Goal: Task Accomplishment & Management: Manage account settings

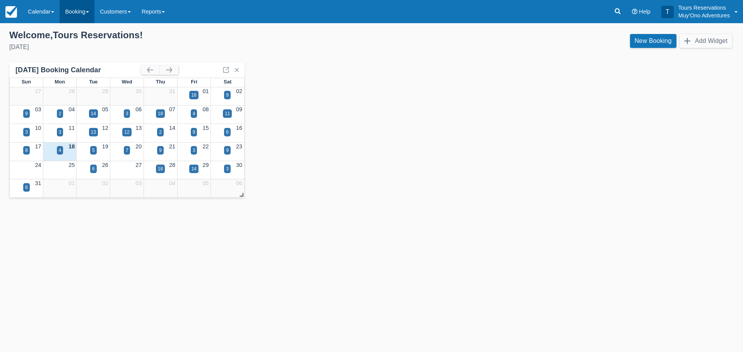
click at [94, 18] on link "Booking" at bounding box center [77, 11] width 35 height 23
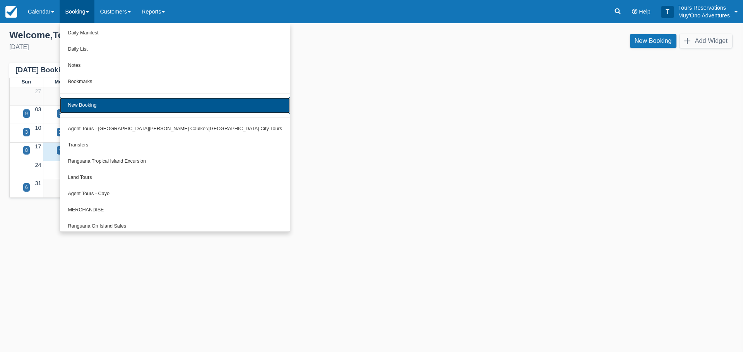
click at [113, 105] on link "New Booking" at bounding box center [175, 105] width 230 height 16
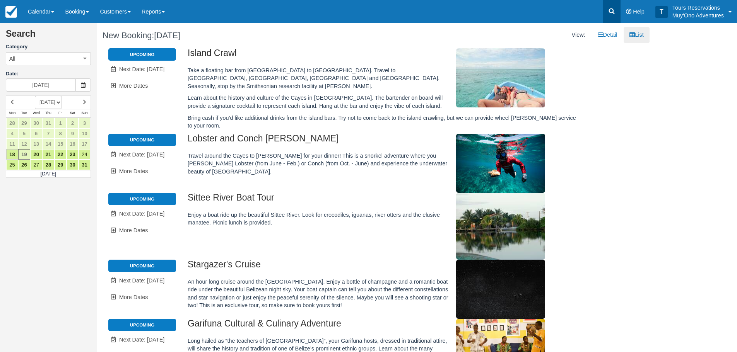
click at [614, 15] on icon at bounding box center [612, 11] width 8 height 8
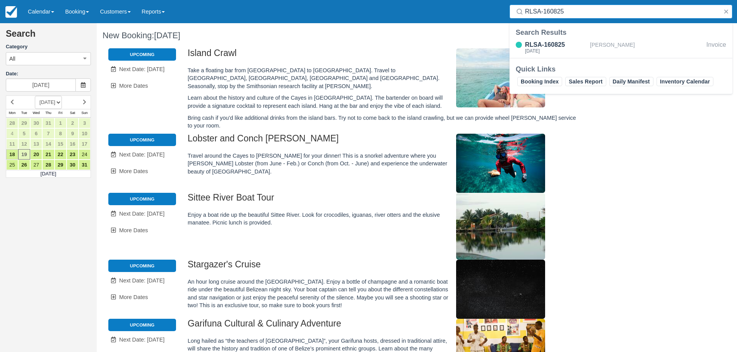
type input "RLSA-160825"
click at [586, 43] on div "RLSA-160825" at bounding box center [556, 44] width 62 height 9
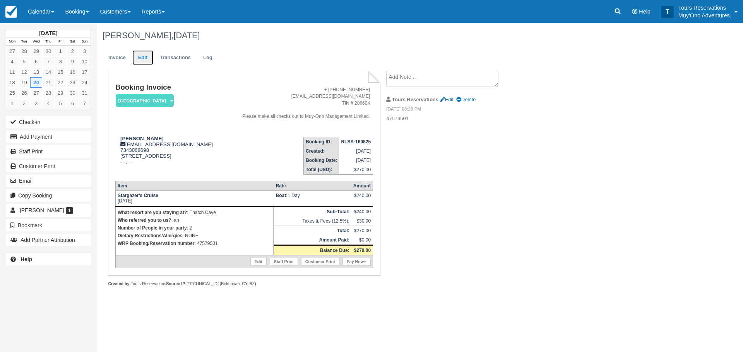
click at [139, 58] on link "Edit" at bounding box center [142, 57] width 21 height 15
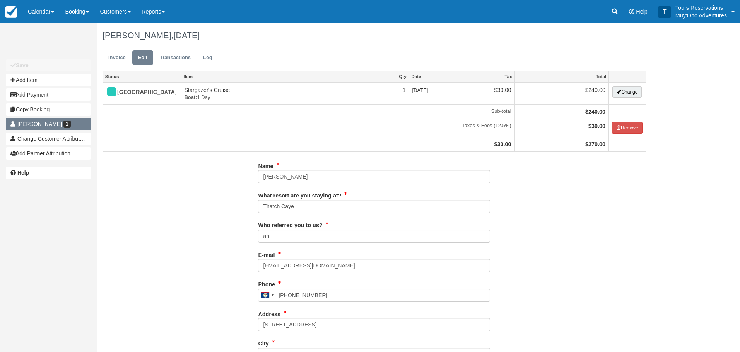
type input "7343068698"
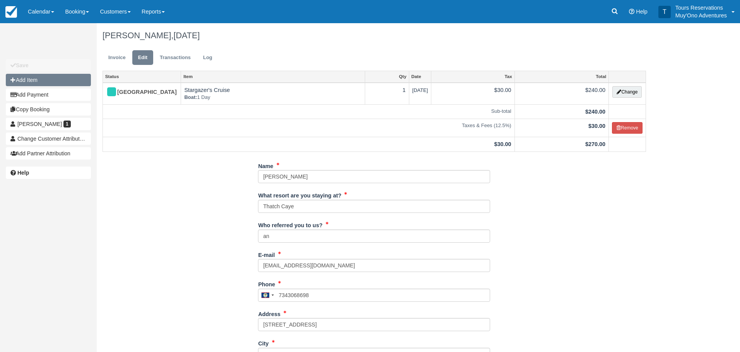
click at [35, 82] on button "Add Item" at bounding box center [48, 80] width 85 height 12
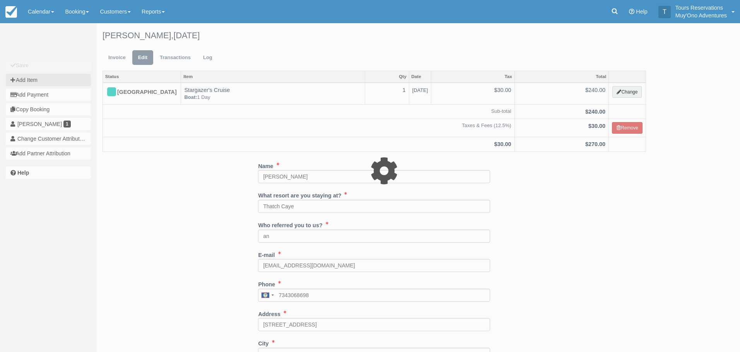
type input "0.00"
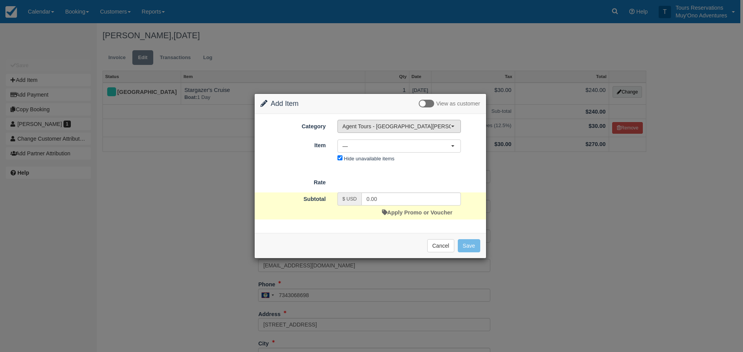
click at [408, 130] on span "Agent Tours - [GEOGRAPHIC_DATA][PERSON_NAME] Caulker/[GEOGRAPHIC_DATA] City Tou…" at bounding box center [396, 127] width 108 height 8
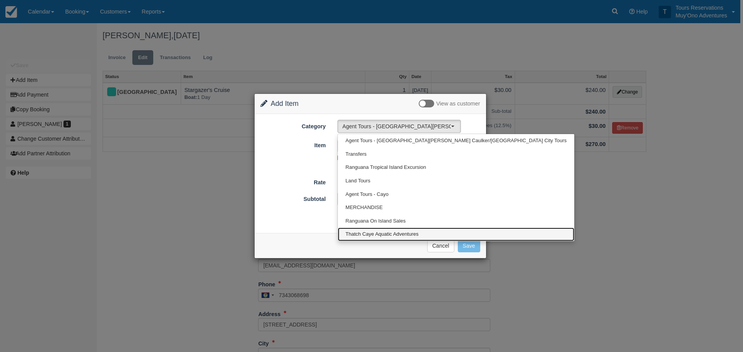
click at [376, 231] on span "Thatch Caye Aquatic Adventures" at bounding box center [381, 234] width 73 height 7
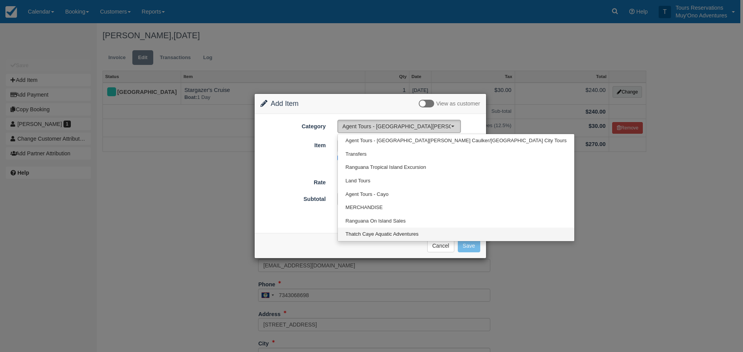
select select "64"
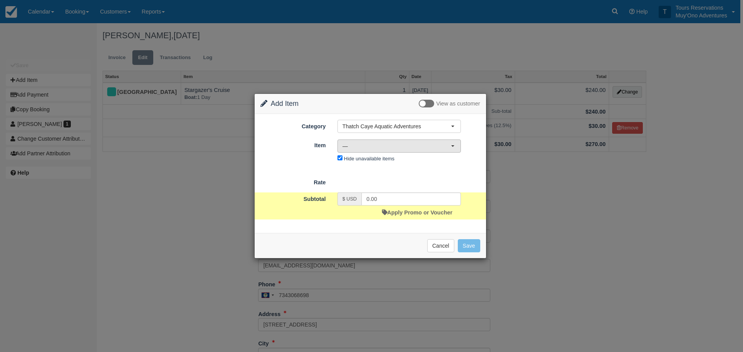
click at [385, 146] on span "—" at bounding box center [396, 146] width 108 height 8
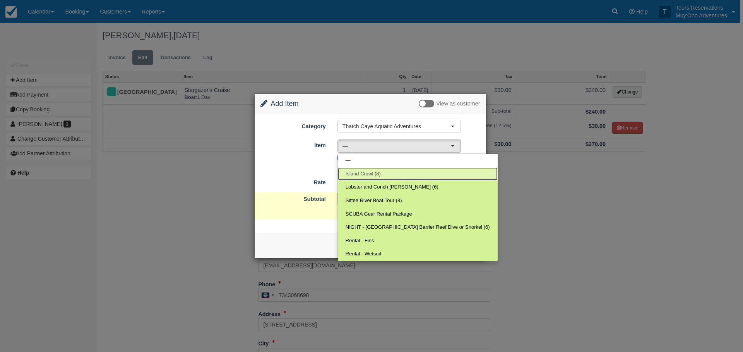
click at [376, 173] on span "Island Crawl (8)" at bounding box center [362, 174] width 35 height 7
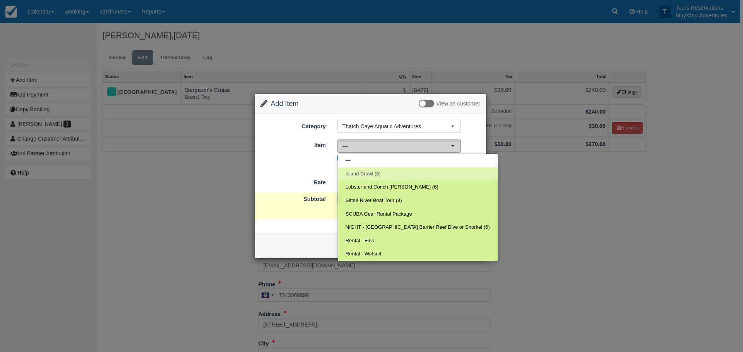
select select "305"
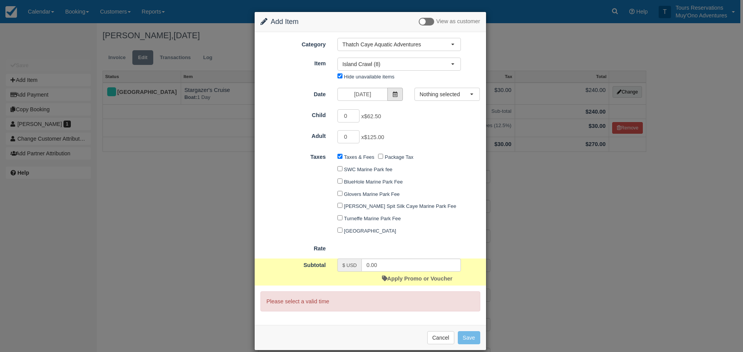
click at [388, 93] on span at bounding box center [394, 94] width 15 height 13
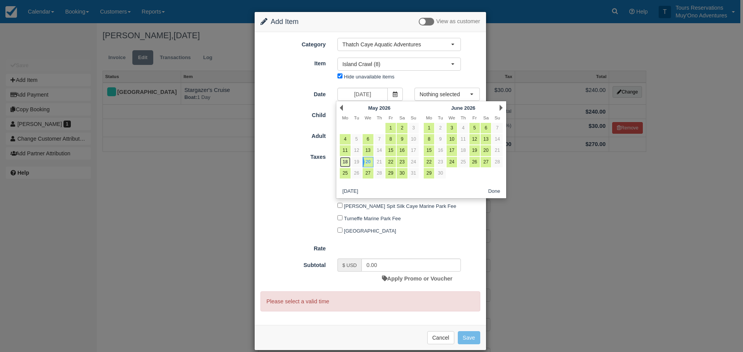
click at [344, 159] on link "18" at bounding box center [345, 162] width 10 height 10
type input "05/18/26"
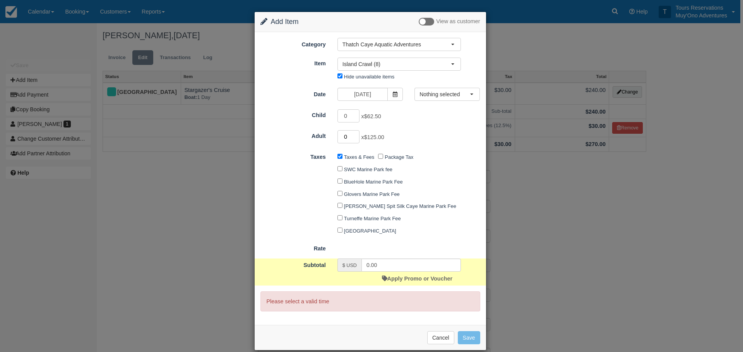
click at [355, 133] on input "0" at bounding box center [348, 136] width 22 height 13
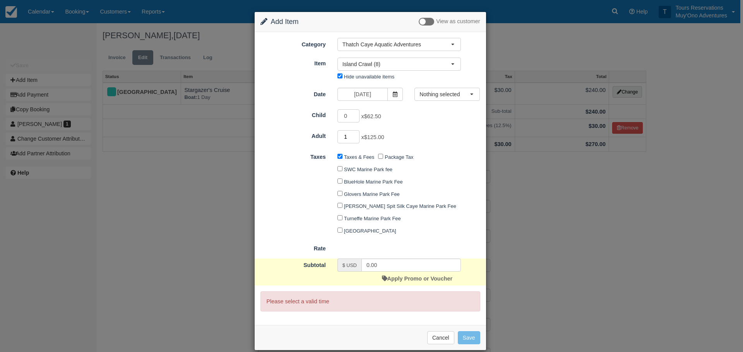
click at [355, 135] on input "1" at bounding box center [348, 136] width 22 height 13
type input "2"
click at [355, 135] on input "2" at bounding box center [348, 136] width 22 height 13
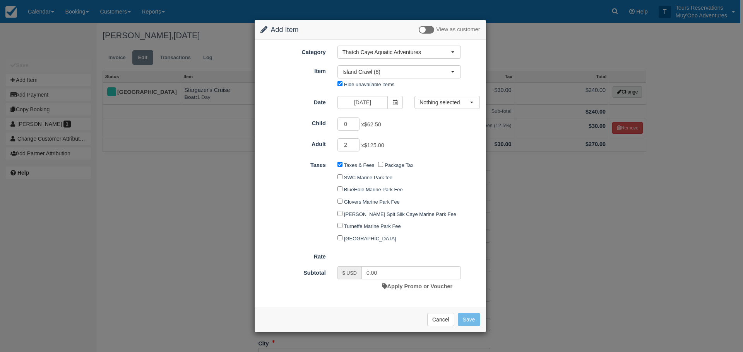
click at [448, 233] on div "Taxes & Fees Package Tax SWC Marine Park fee BlueHole Marine Park Fee Glovers M…" at bounding box center [399, 202] width 135 height 86
type input "250.00"
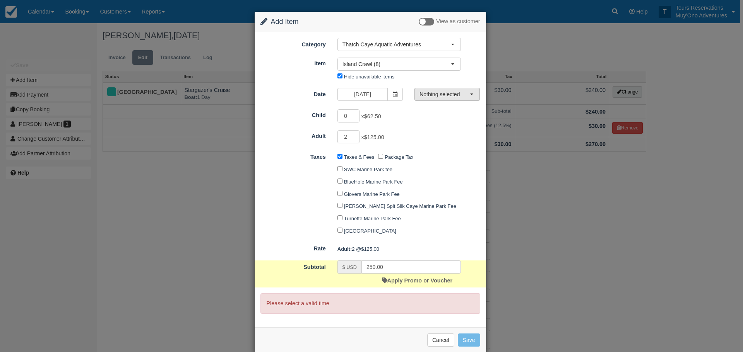
click at [438, 94] on span "Nothing selected" at bounding box center [444, 95] width 50 height 8
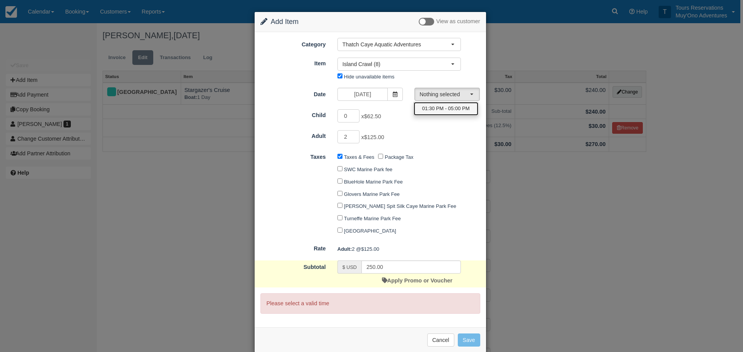
click at [432, 113] on link "01:30 PM - 05:00 PM" at bounding box center [446, 109] width 65 height 14
select select "0"
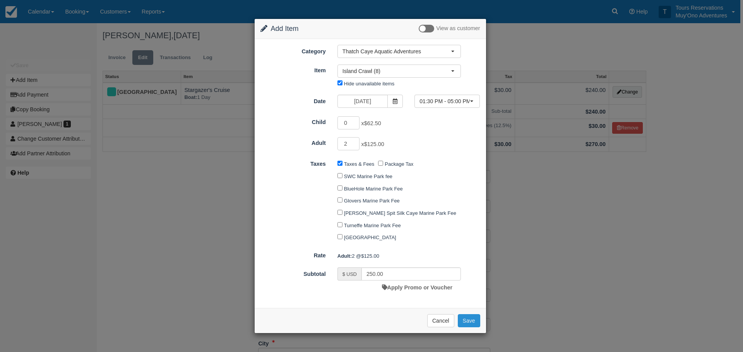
click at [467, 321] on button "Save" at bounding box center [469, 320] width 22 height 13
checkbox input "false"
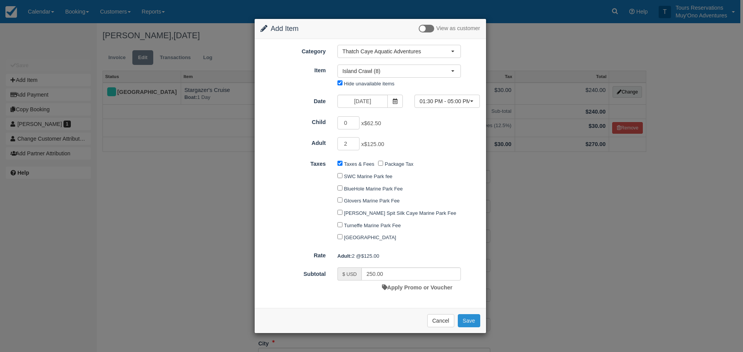
checkbox input "false"
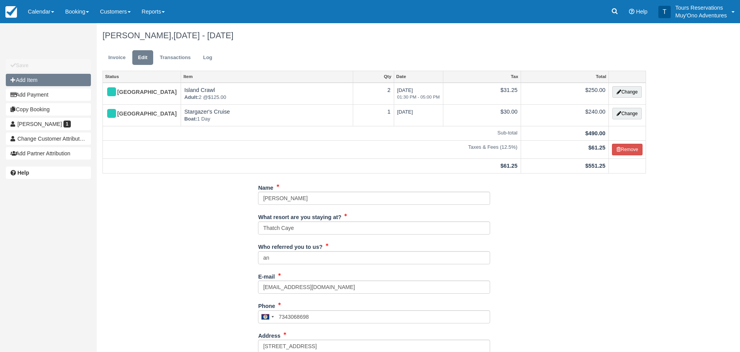
click at [67, 79] on button "Add Item" at bounding box center [48, 80] width 85 height 12
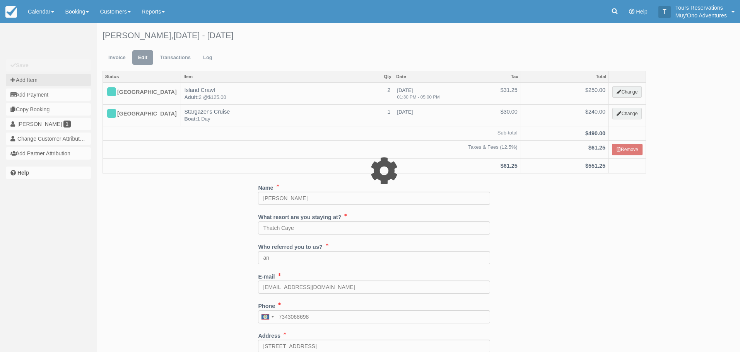
type input "0.00"
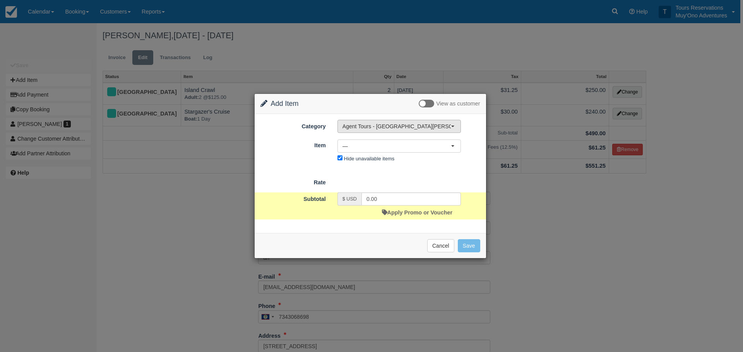
click at [388, 128] on span "Agent Tours - [GEOGRAPHIC_DATA][PERSON_NAME] Caulker/[GEOGRAPHIC_DATA] City Tou…" at bounding box center [396, 127] width 108 height 8
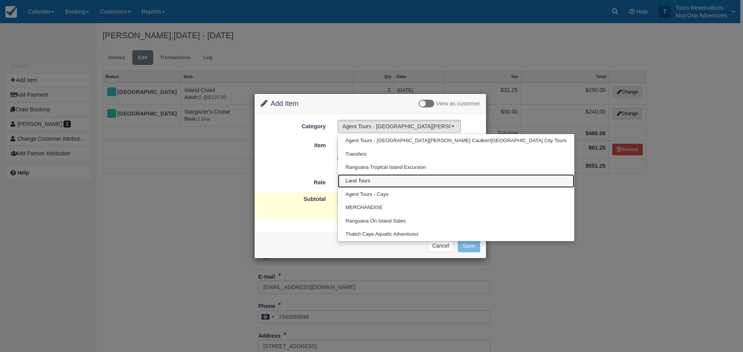
click at [381, 182] on link "Land Tours" at bounding box center [456, 181] width 236 height 14
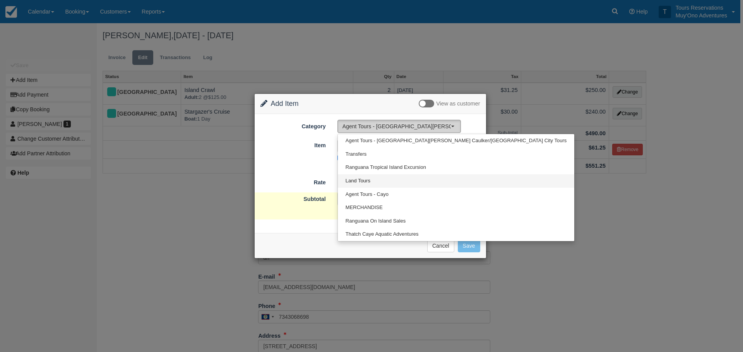
select select "15"
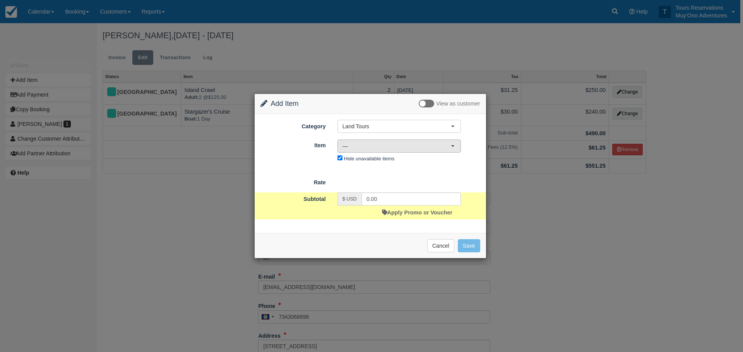
click at [403, 143] on span "—" at bounding box center [396, 146] width 108 height 8
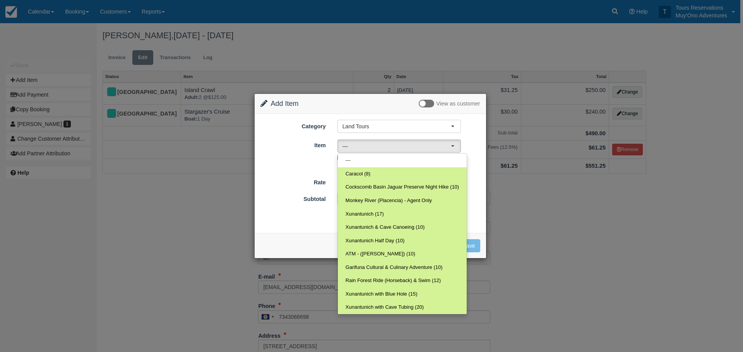
drag, startPoint x: 306, startPoint y: 164, endPoint x: 328, endPoint y: 165, distance: 22.1
click at [306, 164] on form "Category Land Tours Agent Tours - San Pedro/Caye Caulker/Belize City Tours Tran…" at bounding box center [370, 169] width 220 height 99
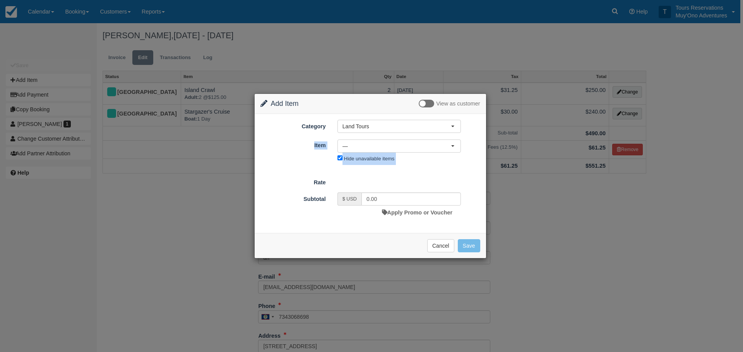
click at [340, 155] on div "Nothing selected — — Caracol (8) Cockscomb Basin Jaguar Preserve Night Hike (10…" at bounding box center [399, 153] width 135 height 26
click at [339, 159] on input "Hide unavailable items" at bounding box center [339, 158] width 5 height 5
checkbox input "false"
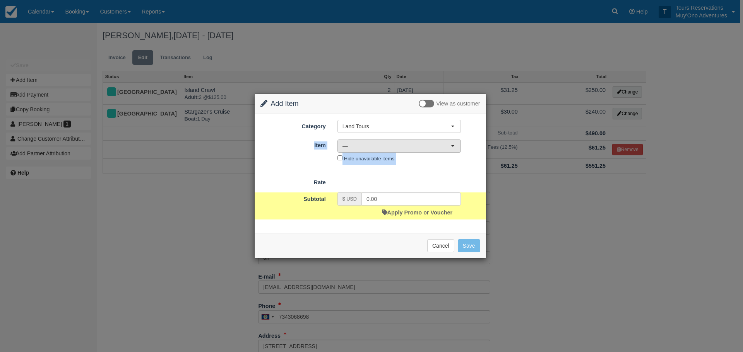
click at [375, 149] on span "—" at bounding box center [396, 146] width 108 height 8
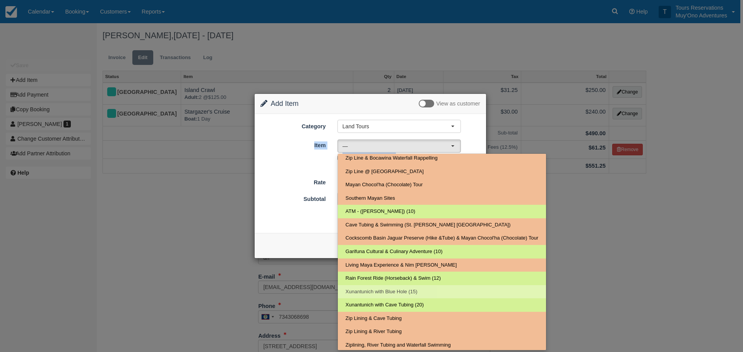
scroll to position [164, 0]
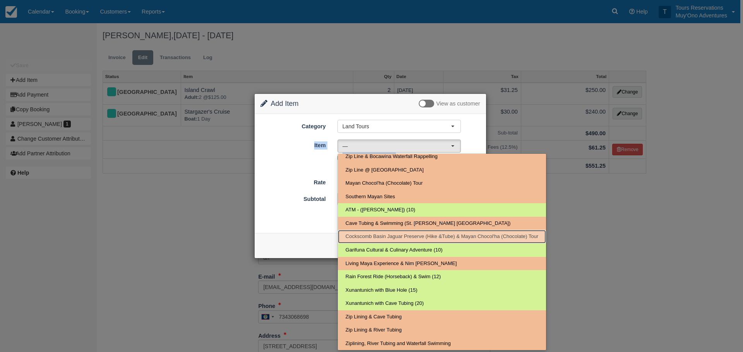
click at [421, 236] on span "Cockscomb Basin Jaguar Preserve (Hike &Tube) & Mayan Chocol'ha (Chocolate) Tour" at bounding box center [441, 236] width 193 height 7
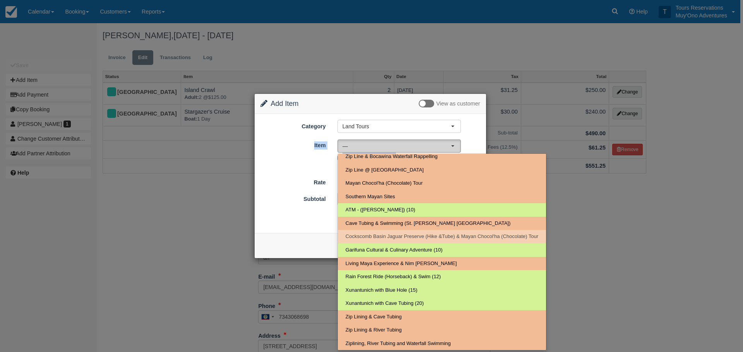
select select "36"
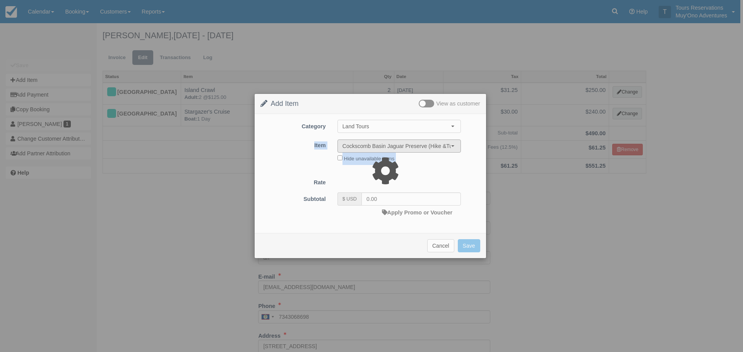
type input "225.00"
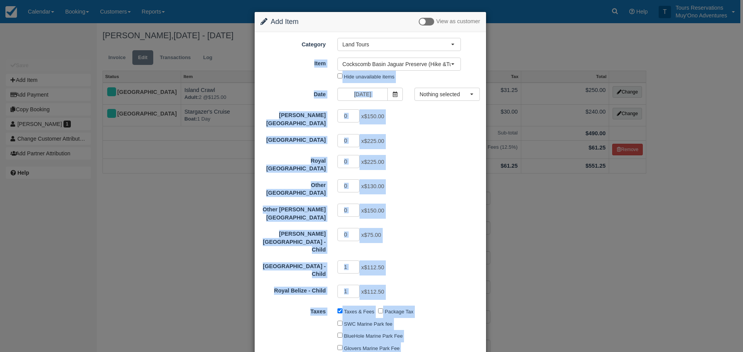
click at [407, 116] on div "0 x $150.00" at bounding box center [399, 116] width 135 height 15
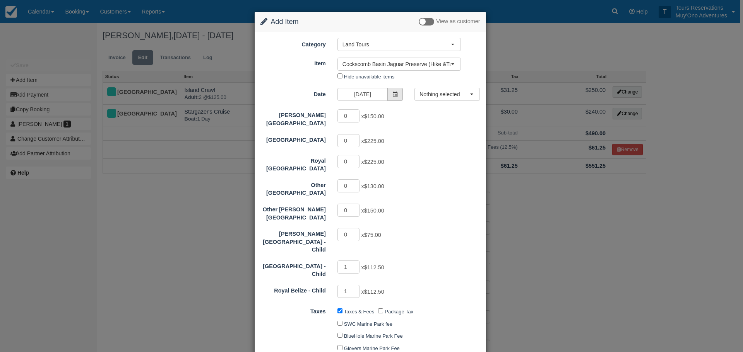
click at [394, 97] on icon at bounding box center [394, 94] width 5 height 5
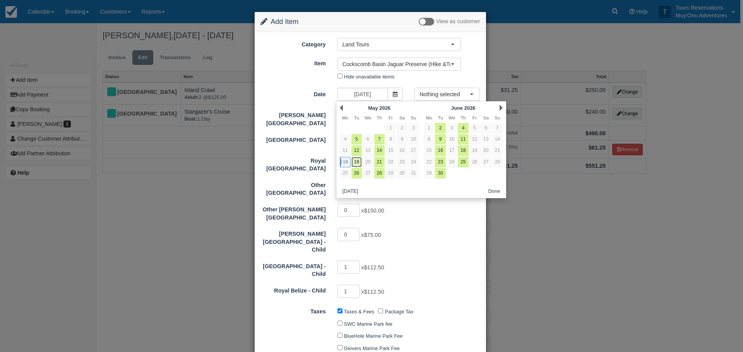
click at [354, 163] on link "19" at bounding box center [356, 162] width 10 height 10
type input "05/19/26"
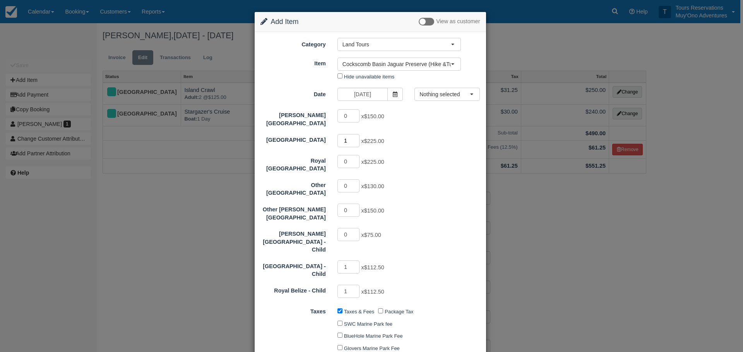
type input "1"
click at [355, 136] on input "1" at bounding box center [348, 140] width 22 height 13
type input "450.00"
type input "2"
click at [355, 136] on input "2" at bounding box center [348, 140] width 22 height 13
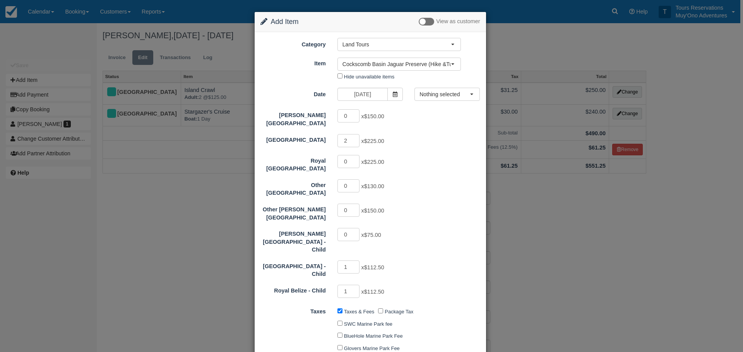
type input "675.00"
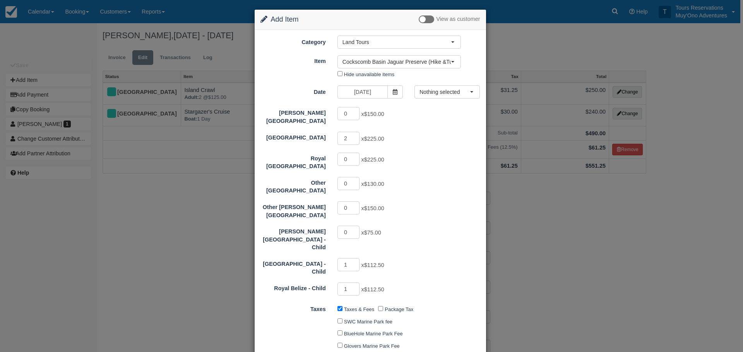
scroll to position [0, 0]
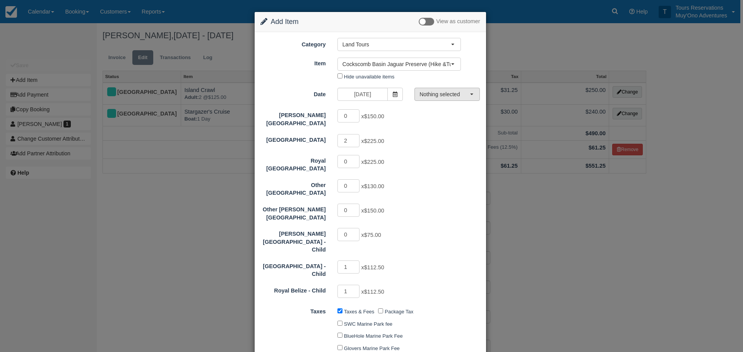
click at [439, 99] on button "Nothing selected" at bounding box center [446, 94] width 65 height 13
click at [431, 111] on span "08:00 AM - 03:30 PM" at bounding box center [445, 108] width 47 height 7
select select "0"
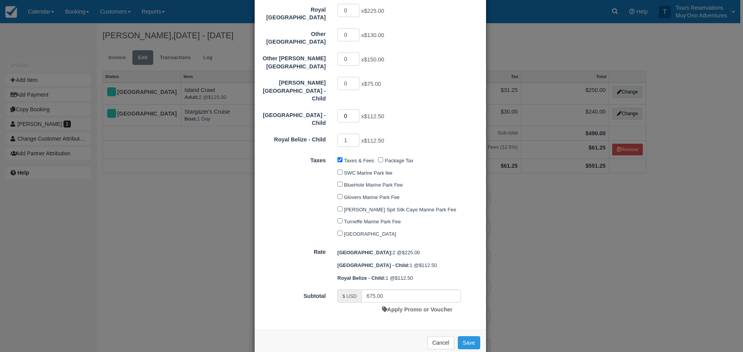
type input "0"
click at [356, 109] on input "0" at bounding box center [348, 115] width 22 height 13
type input "0"
click at [355, 134] on input "0" at bounding box center [348, 140] width 22 height 13
type input "450.00"
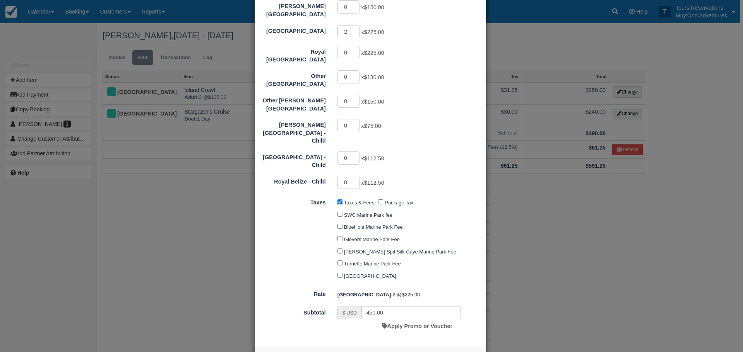
scroll to position [126, 0]
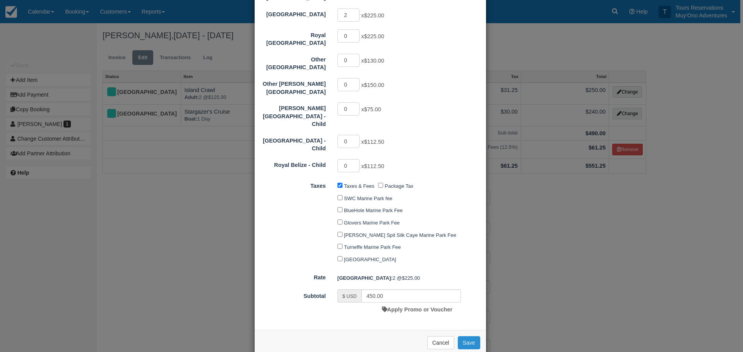
click at [467, 337] on button "Save" at bounding box center [469, 343] width 22 height 13
checkbox input "false"
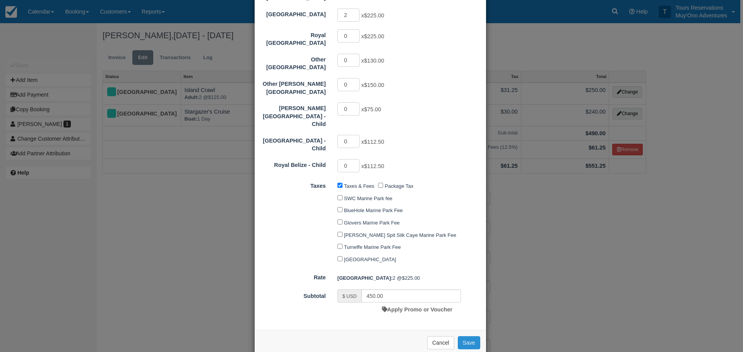
checkbox input "false"
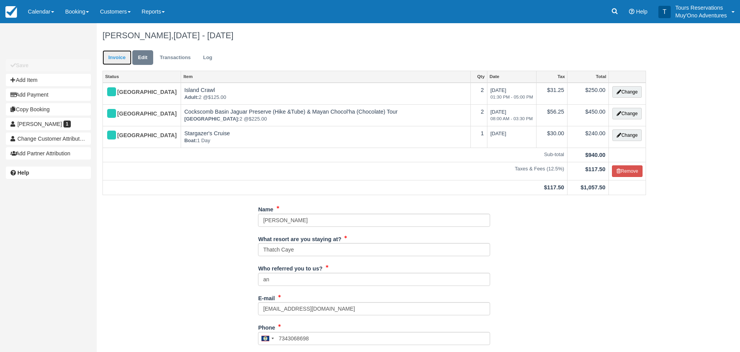
click at [120, 58] on link "Invoice" at bounding box center [117, 57] width 29 height 15
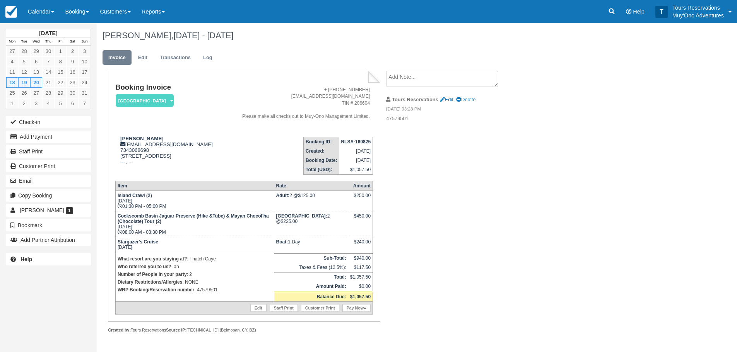
scroll to position [10, 0]
drag, startPoint x: 340, startPoint y: 137, endPoint x: 372, endPoint y: 136, distance: 32.1
click at [372, 137] on td "RLSA-160825" at bounding box center [356, 142] width 34 height 10
copy strong "RLSA-160825"
